Goal: Information Seeking & Learning: Check status

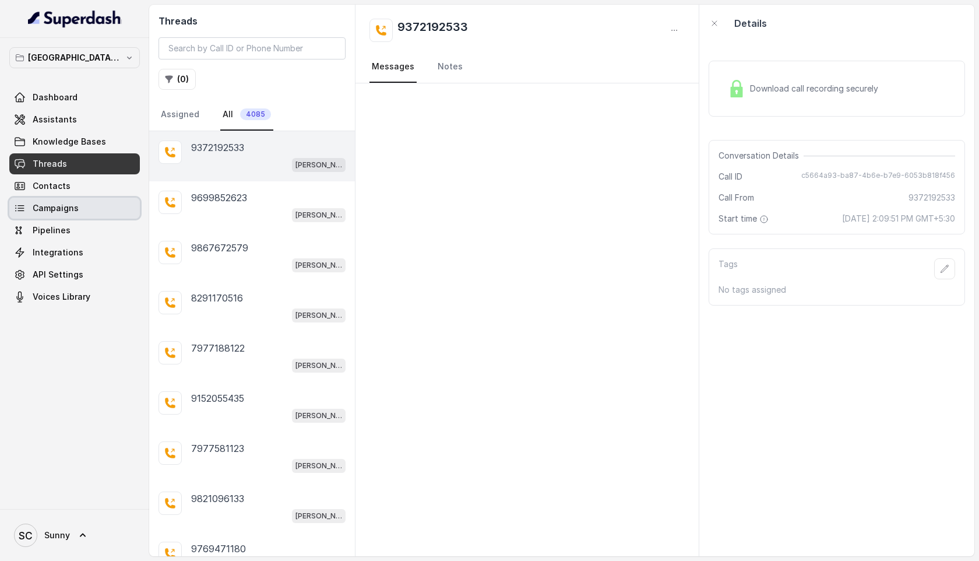
click at [37, 206] on span "Campaigns" at bounding box center [56, 208] width 46 height 12
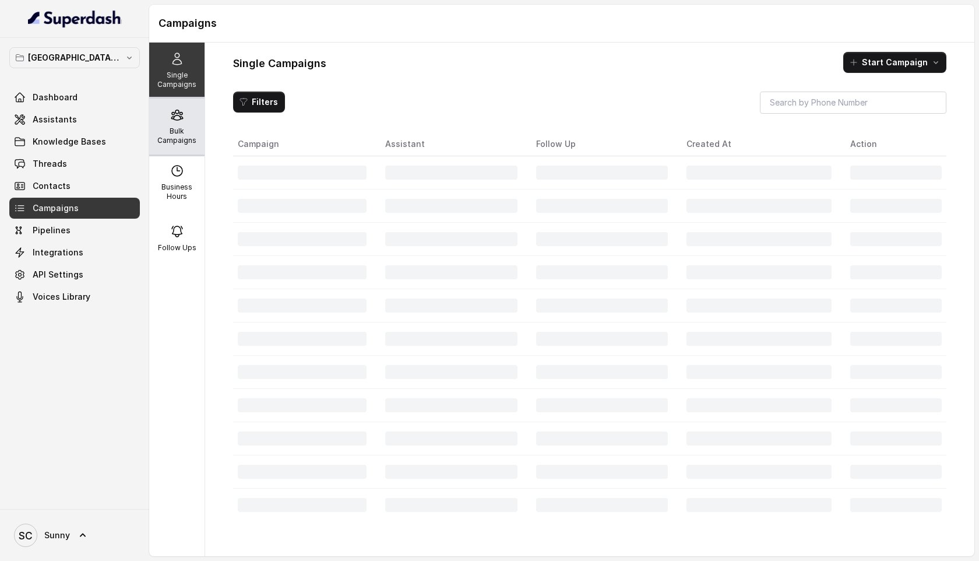
click at [166, 114] on div "Bulk Campaigns" at bounding box center [176, 126] width 55 height 56
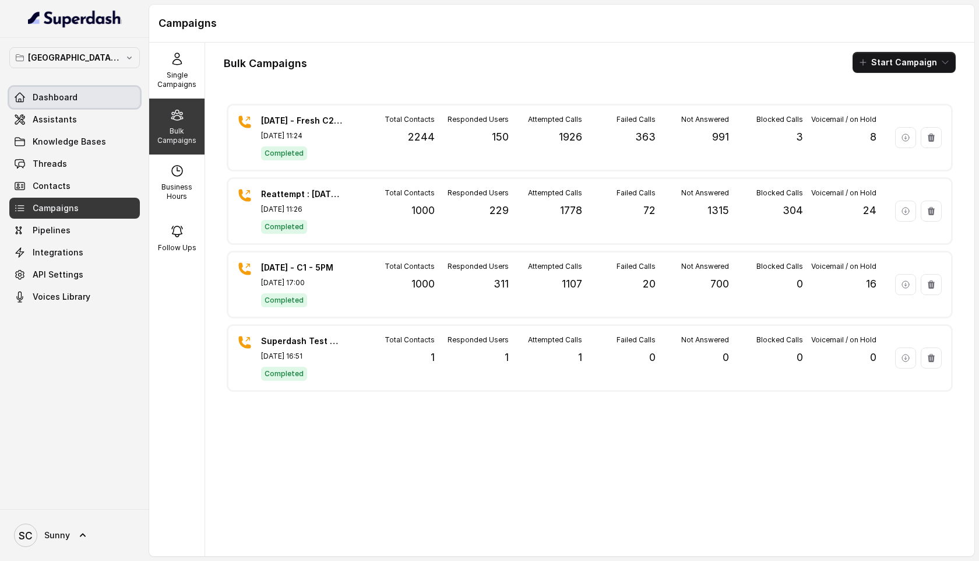
click at [44, 94] on span "Dashboard" at bounding box center [55, 98] width 45 height 12
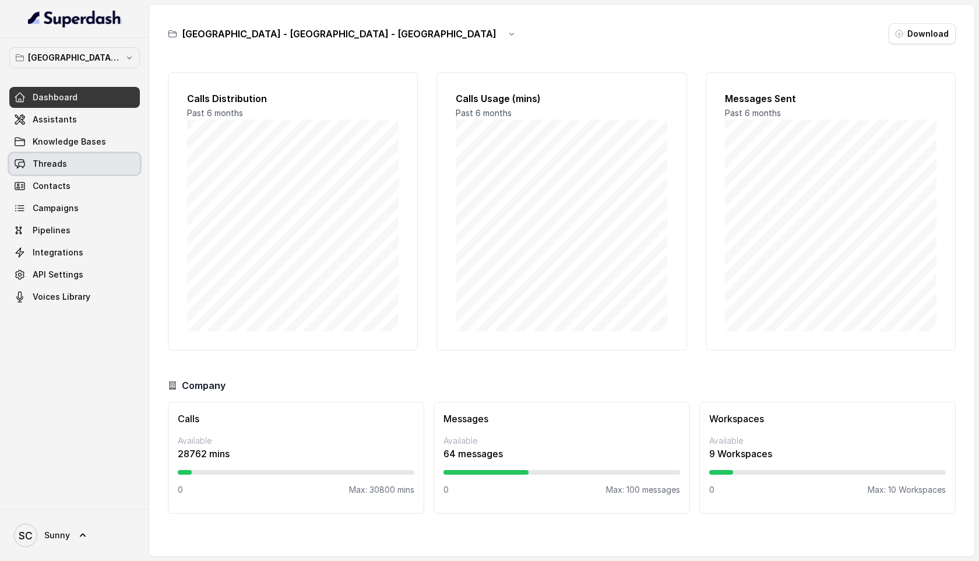
click at [54, 161] on span "Threads" at bounding box center [50, 164] width 34 height 12
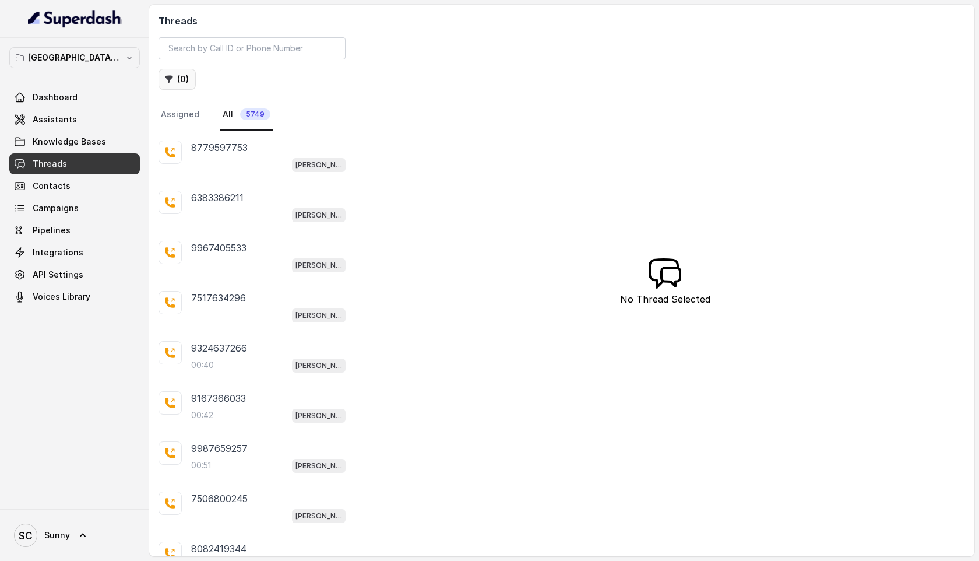
click at [184, 80] on button "( 0 )" at bounding box center [177, 79] width 37 height 21
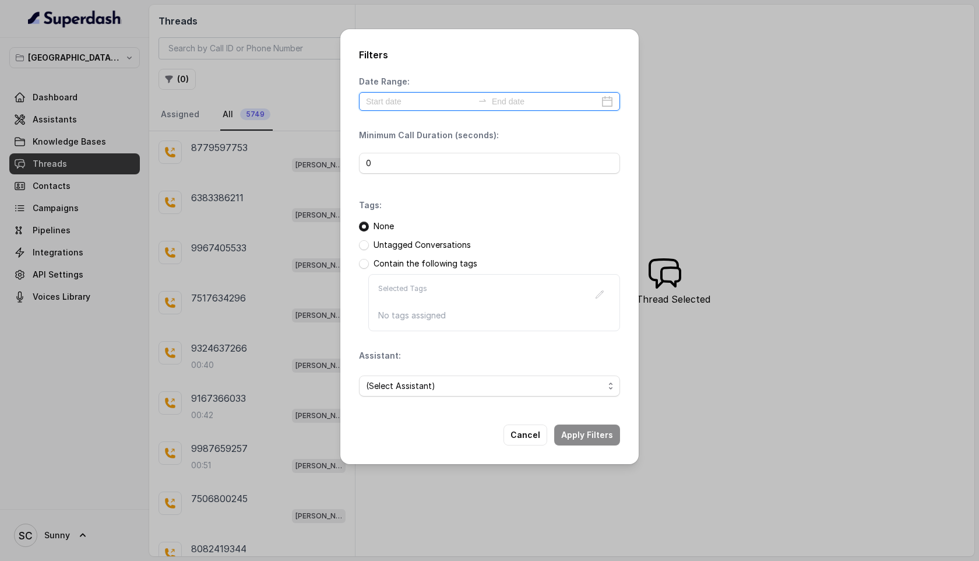
click at [413, 98] on input at bounding box center [419, 101] width 107 height 13
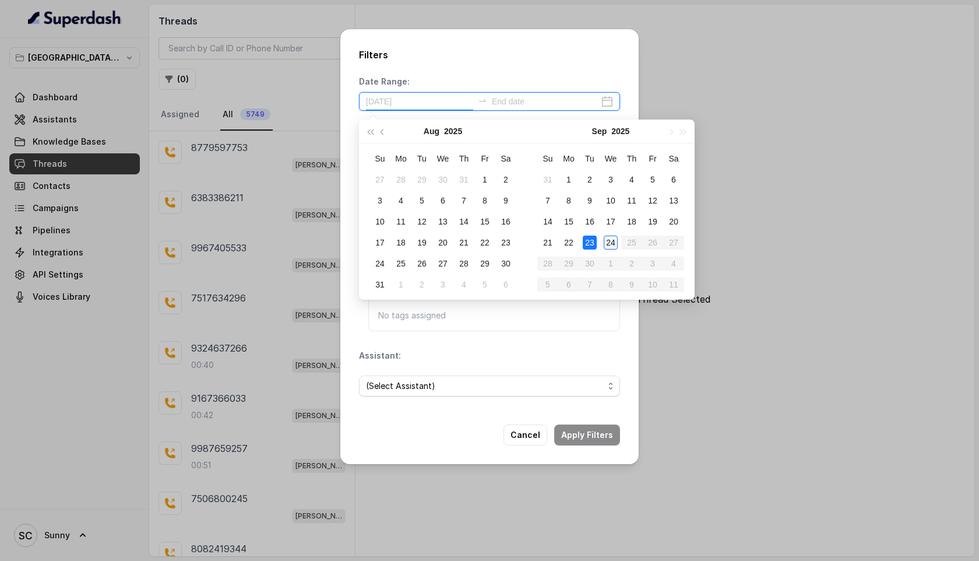
type input "[DATE]"
click at [607, 242] on div "24" at bounding box center [611, 242] width 14 height 14
type input "[DATE]"
click at [608, 242] on div "24" at bounding box center [611, 242] width 14 height 14
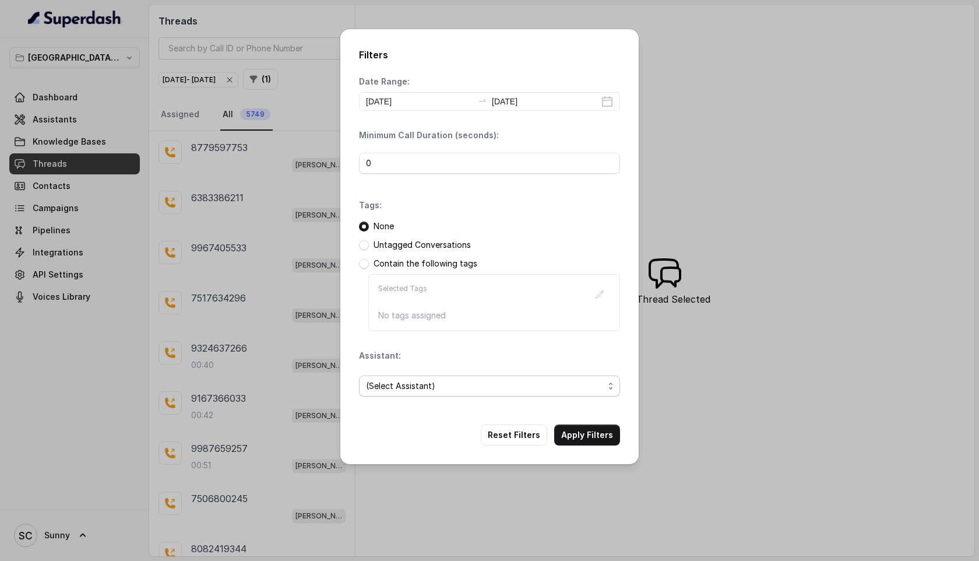
click at [435, 384] on span "(Select Assistant)" at bounding box center [485, 386] width 238 height 14
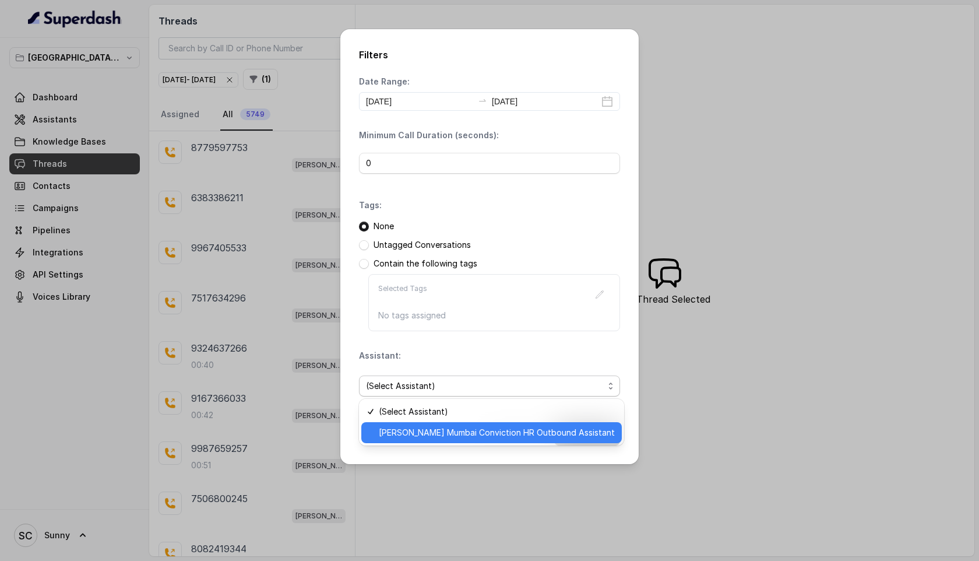
click at [445, 434] on span "[PERSON_NAME] Mumbai Conviction HR Outbound Assistant" at bounding box center [497, 432] width 236 height 14
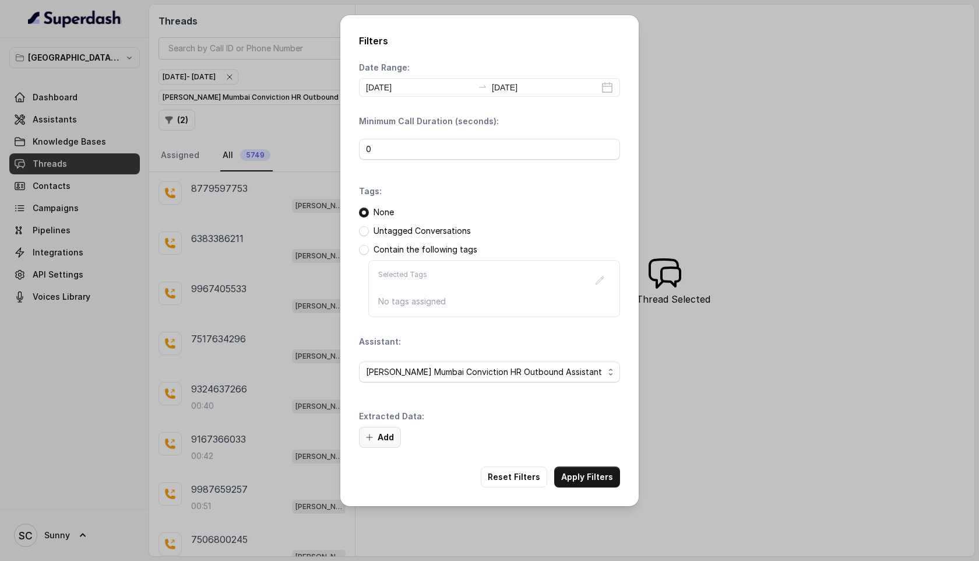
click at [375, 437] on button "Add" at bounding box center [380, 437] width 42 height 21
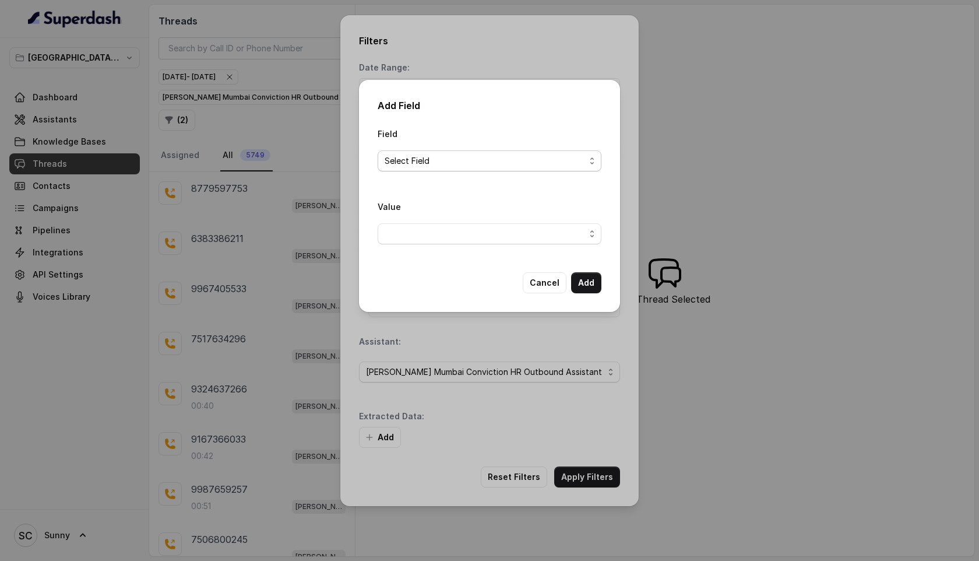
click at [449, 154] on span "Select Field" at bounding box center [485, 161] width 200 height 14
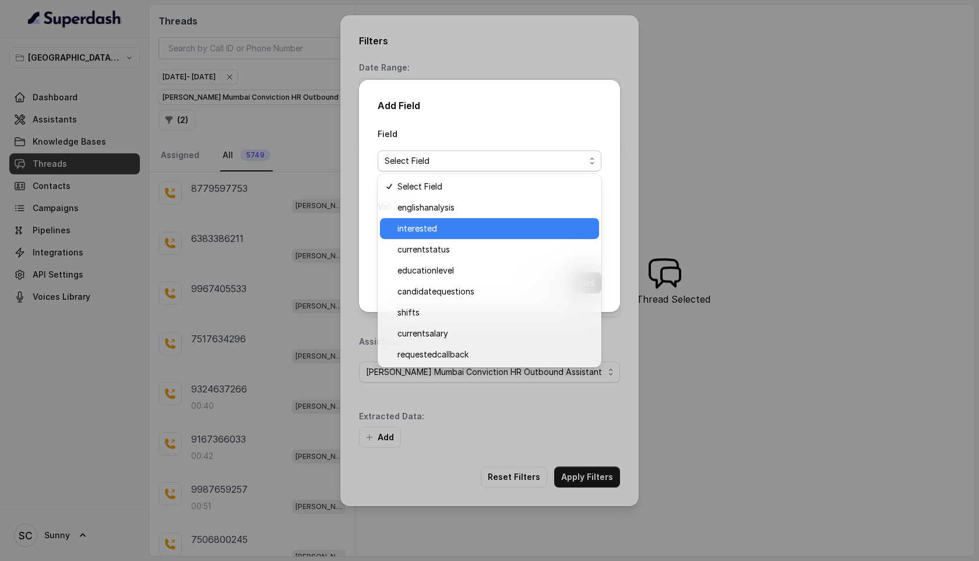
click at [433, 224] on span "interested" at bounding box center [494, 228] width 195 height 14
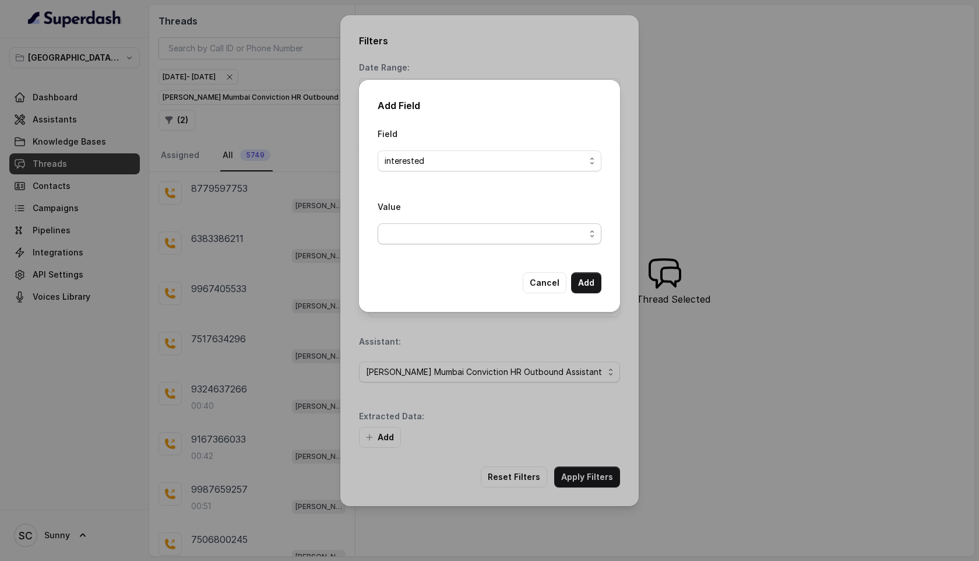
click at [499, 232] on span "button" at bounding box center [490, 233] width 224 height 21
click at [441, 277] on span "Yes" at bounding box center [494, 280] width 195 height 14
click at [585, 282] on button "Add" at bounding box center [586, 282] width 30 height 21
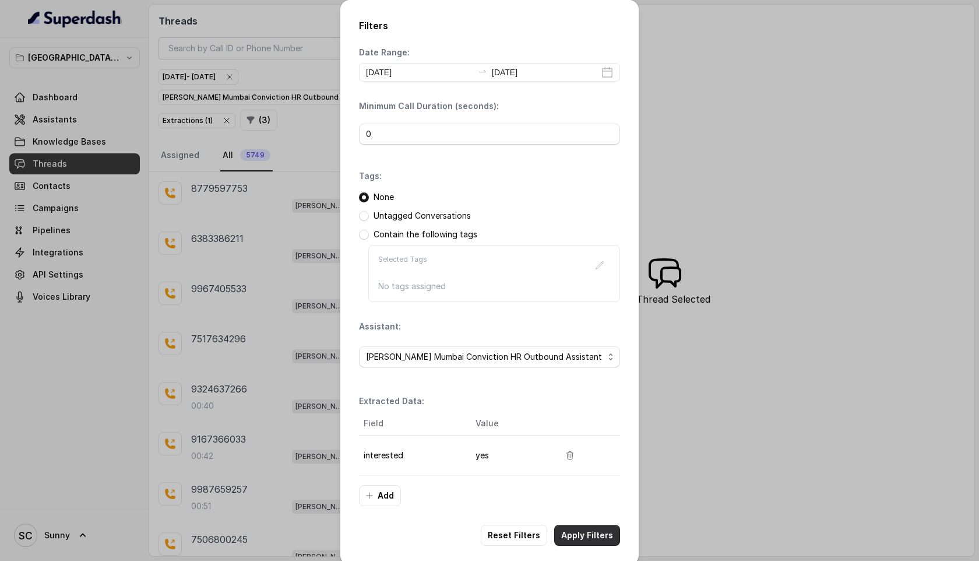
click at [586, 534] on button "Apply Filters" at bounding box center [587, 535] width 66 height 21
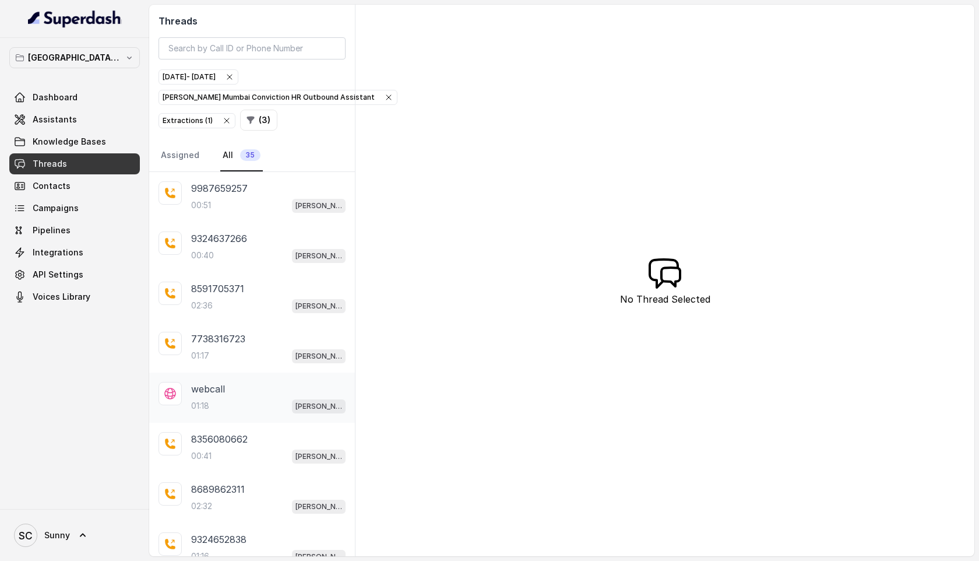
click at [210, 401] on div "01:18 [PERSON_NAME] Mumbai Conviction HR Outbound Assistant" at bounding box center [268, 405] width 154 height 15
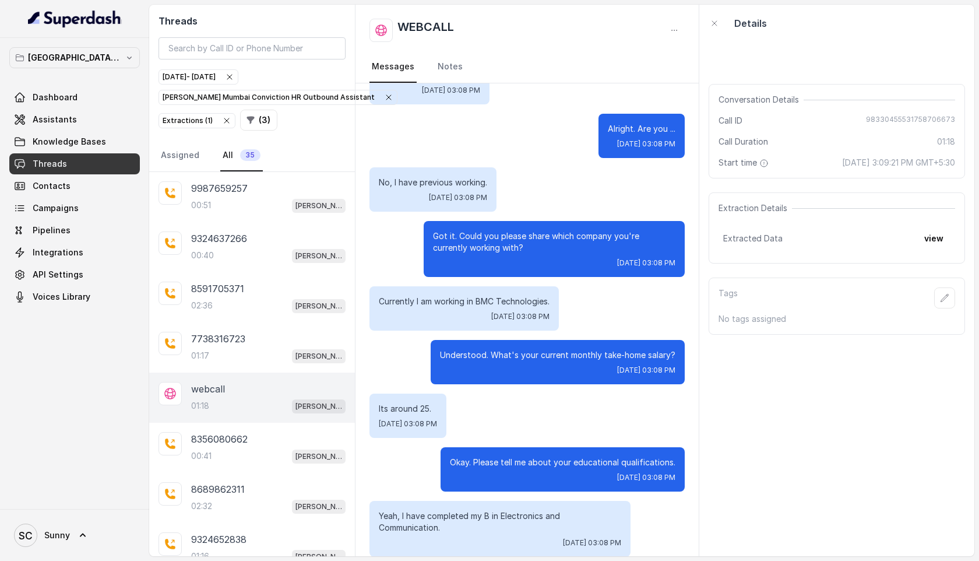
scroll to position [318, 0]
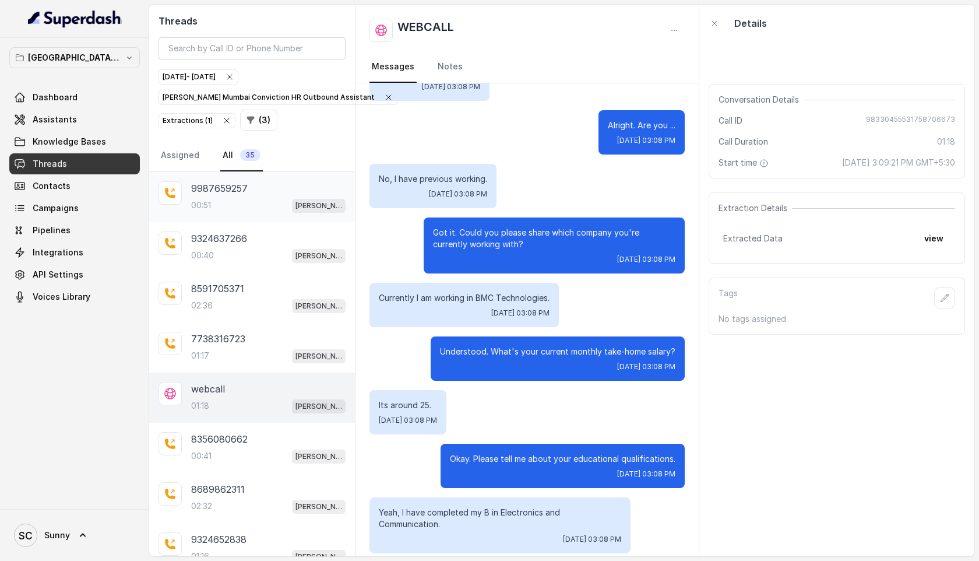
click at [224, 198] on div "00:51 [PERSON_NAME] Mumbai Conviction HR Outbound Assistant" at bounding box center [268, 205] width 154 height 15
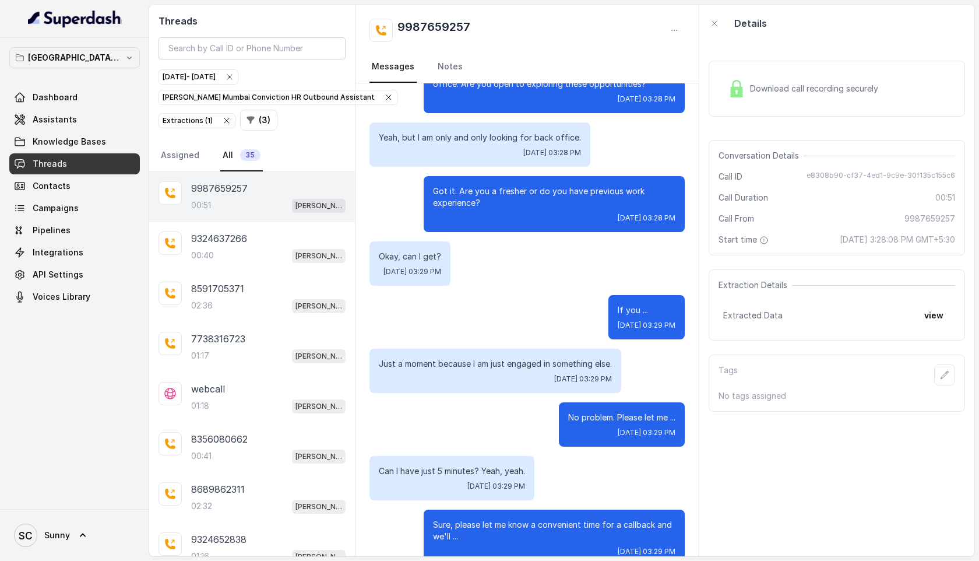
scroll to position [223, 0]
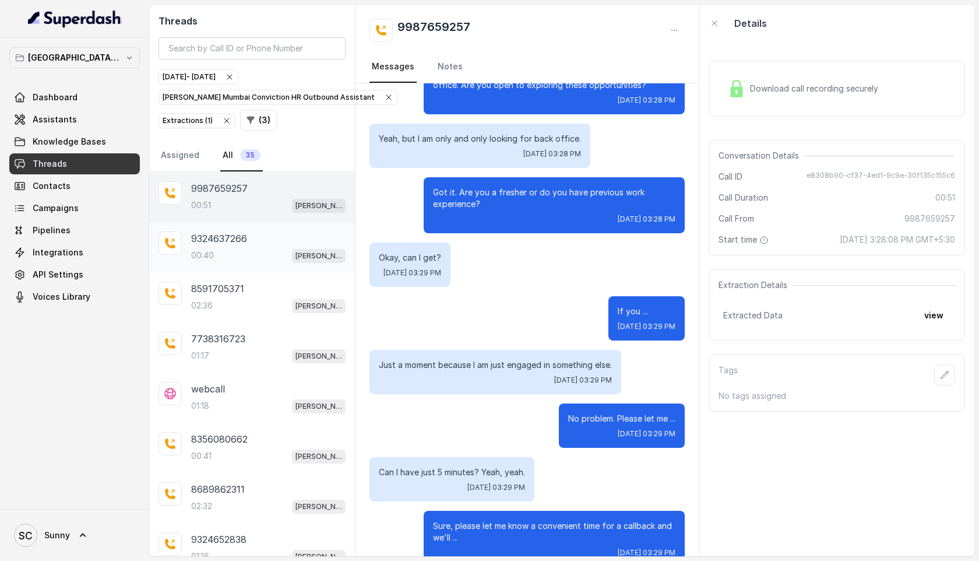
click at [230, 241] on p "9324637266" at bounding box center [219, 238] width 56 height 14
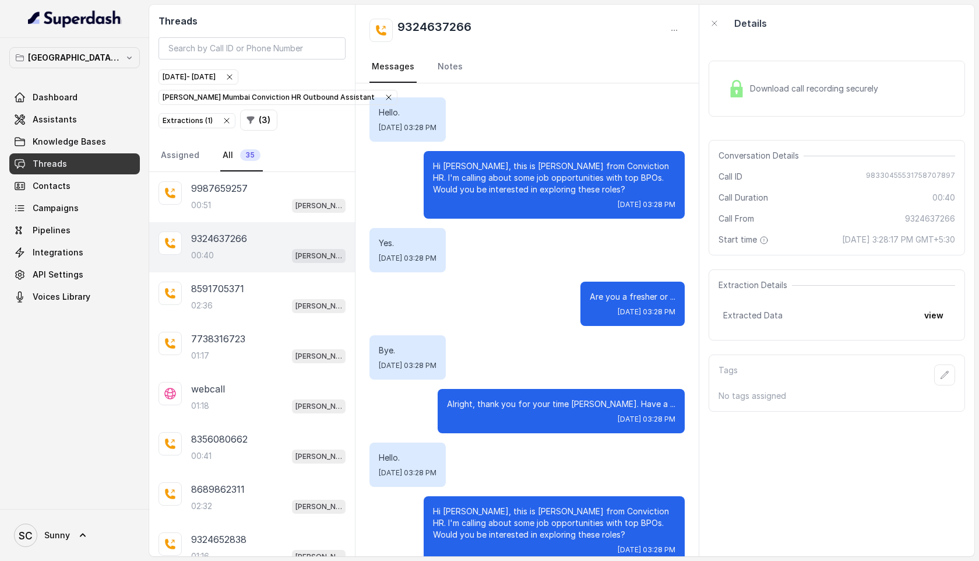
scroll to position [146, 0]
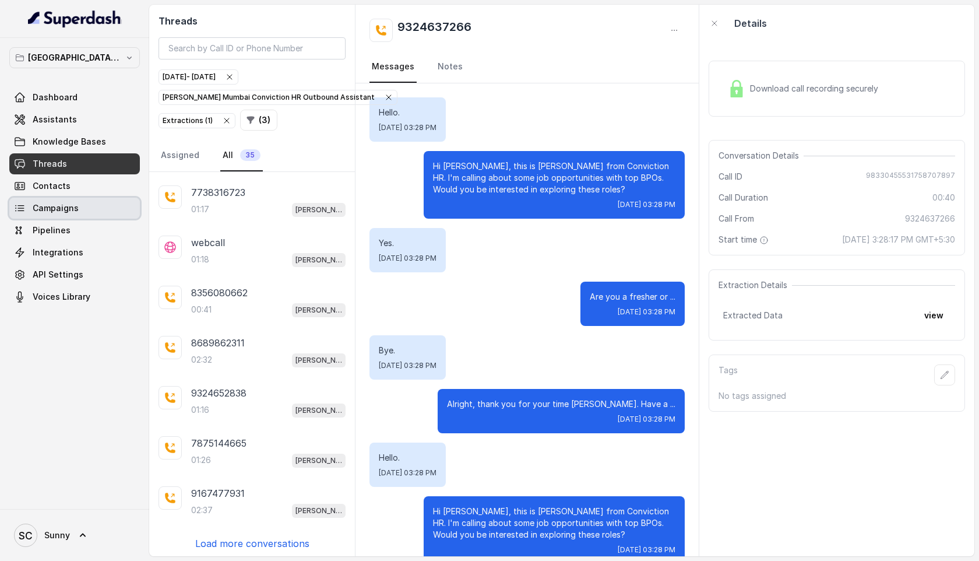
click at [59, 212] on span "Campaigns" at bounding box center [56, 208] width 46 height 12
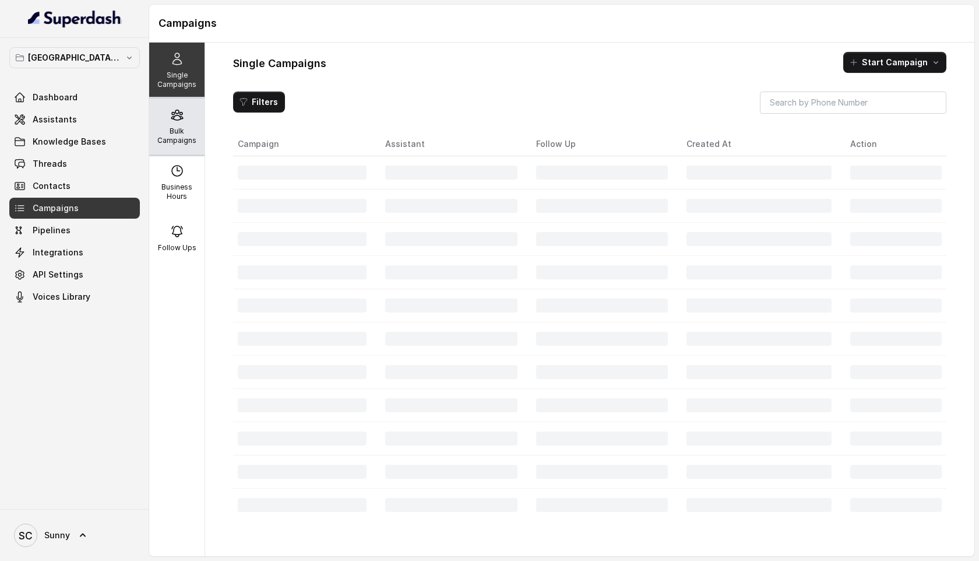
click at [166, 132] on p "Bulk Campaigns" at bounding box center [177, 135] width 46 height 19
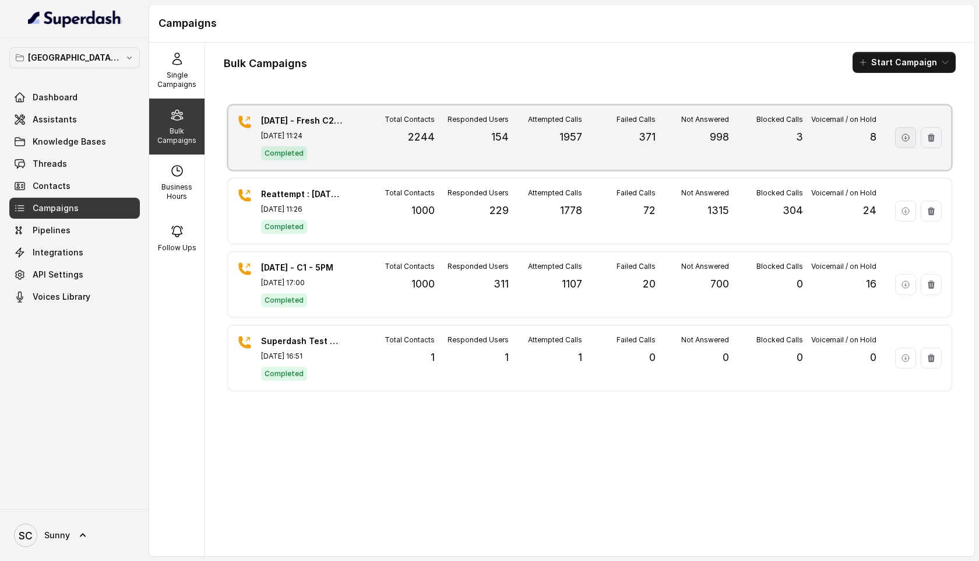
click at [904, 138] on icon "button" at bounding box center [905, 137] width 9 height 9
click at [909, 139] on icon "button" at bounding box center [905, 137] width 7 height 7
click at [826, 116] on p "Voicemail / on Hold" at bounding box center [843, 119] width 65 height 9
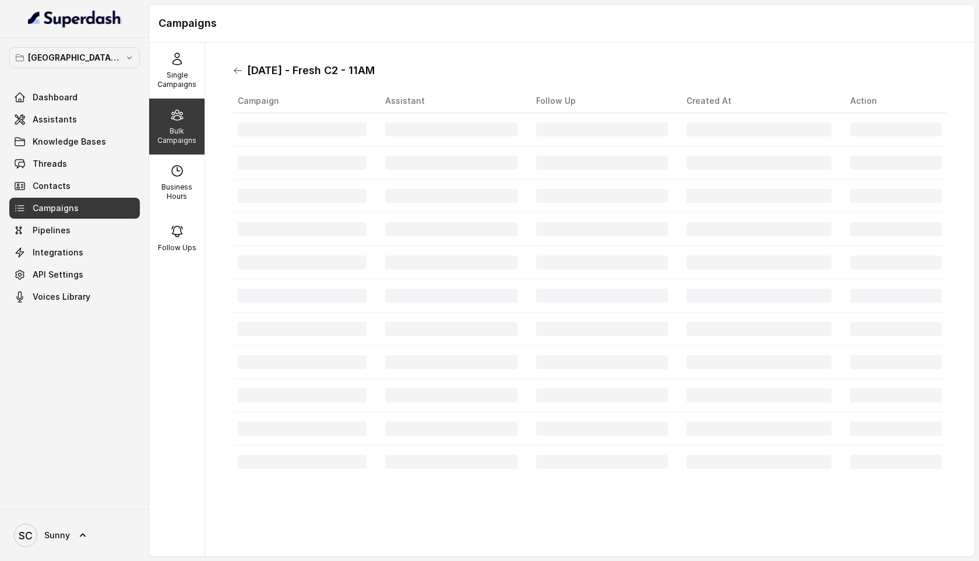
click at [238, 67] on icon at bounding box center [237, 70] width 9 height 9
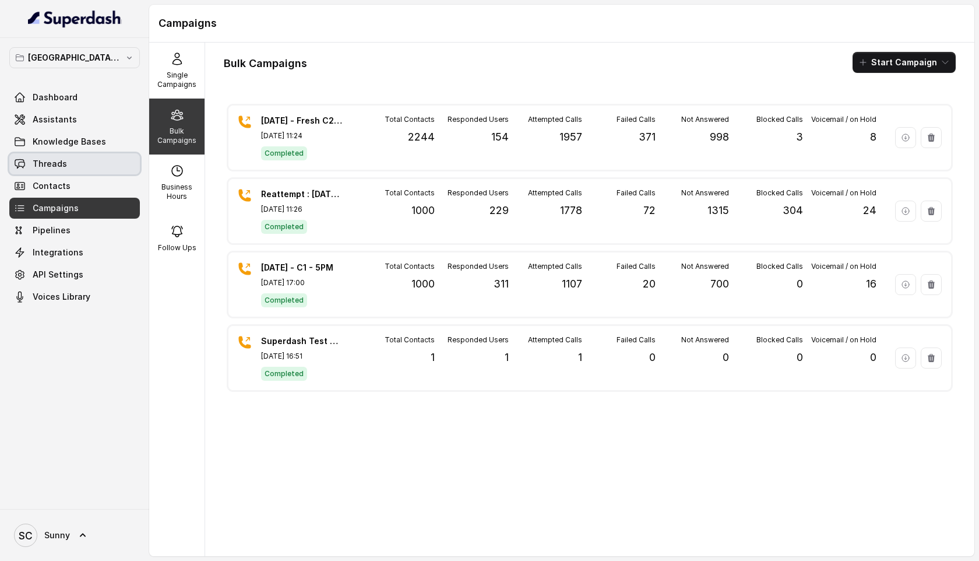
click at [55, 160] on span "Threads" at bounding box center [50, 164] width 34 height 12
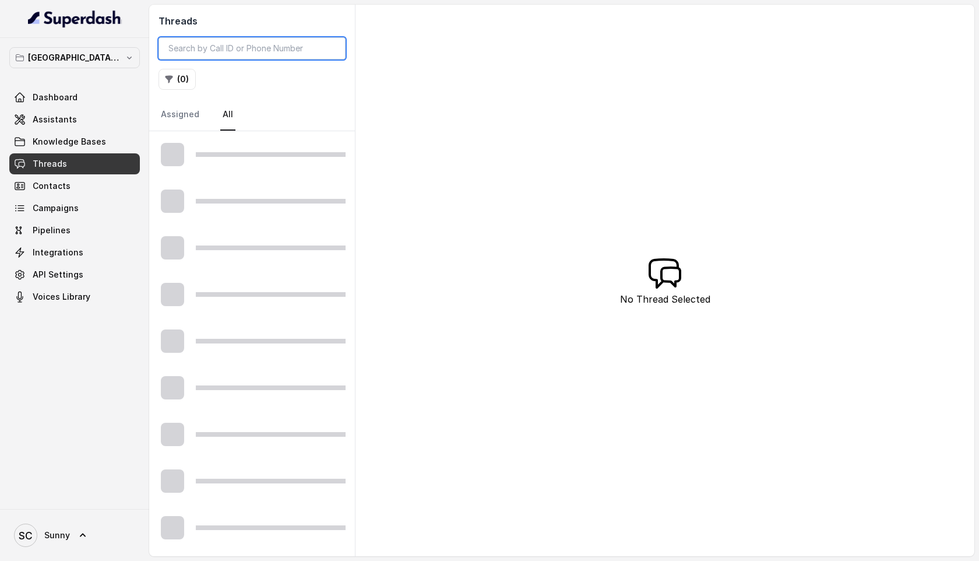
click at [265, 50] on input "search" at bounding box center [252, 48] width 187 height 22
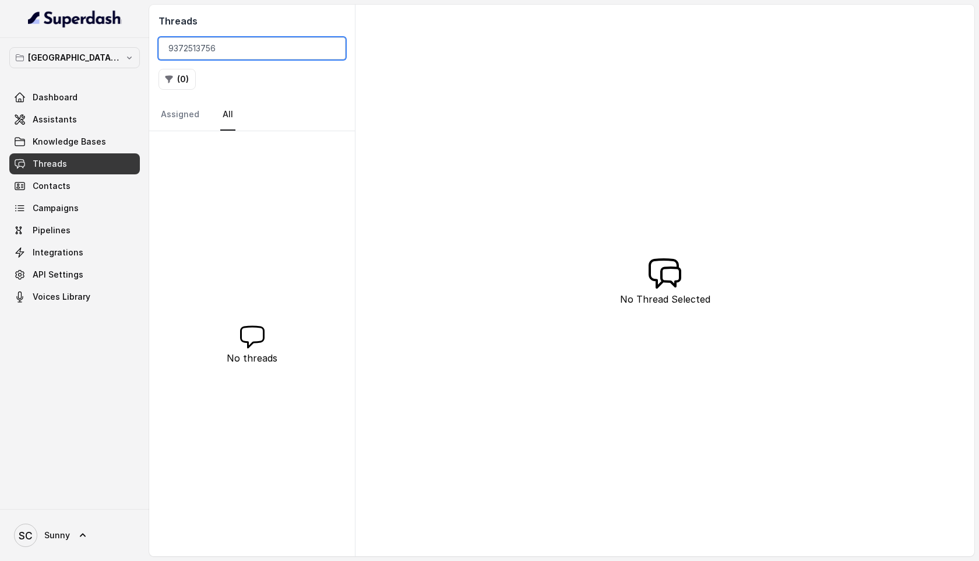
click at [243, 54] on input "9372513756" at bounding box center [252, 48] width 187 height 22
type input "9372513756"
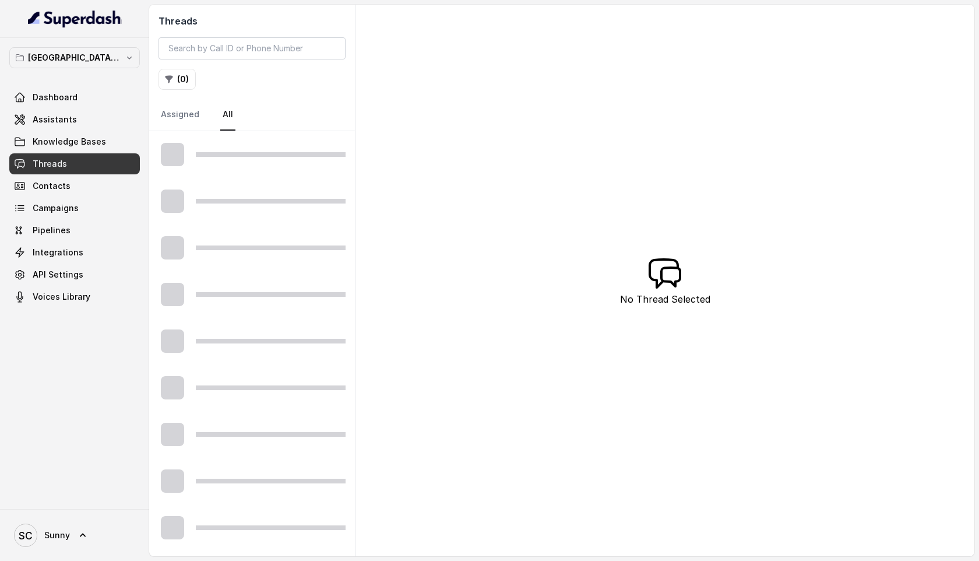
click at [37, 163] on span "Threads" at bounding box center [50, 164] width 34 height 12
